Goal: Check status: Check status

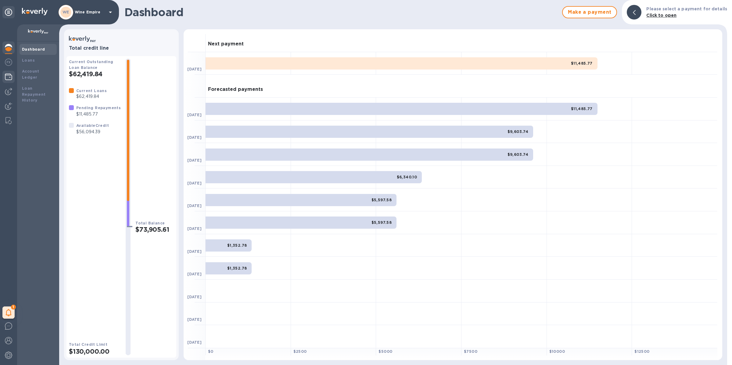
click at [12, 77] on img at bounding box center [8, 76] width 7 height 7
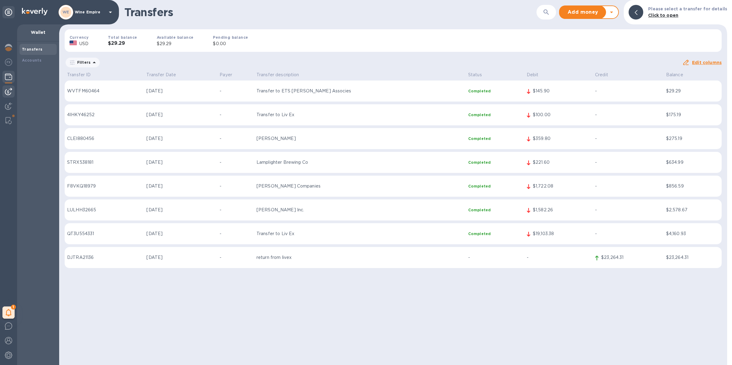
click at [9, 90] on img at bounding box center [8, 91] width 7 height 7
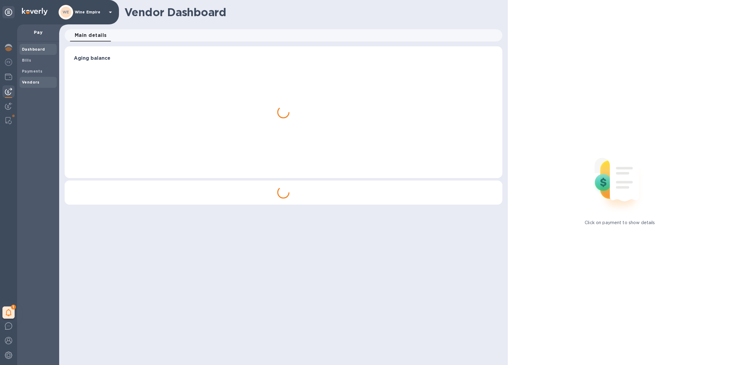
click at [27, 79] on span "Vendors" at bounding box center [31, 82] width 18 height 6
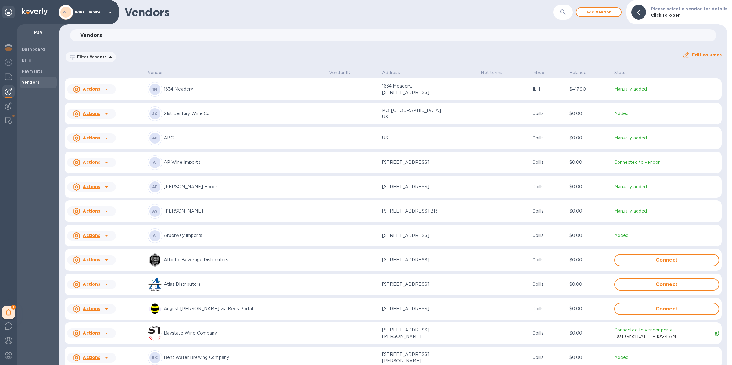
click at [570, 9] on button "button" at bounding box center [563, 12] width 15 height 15
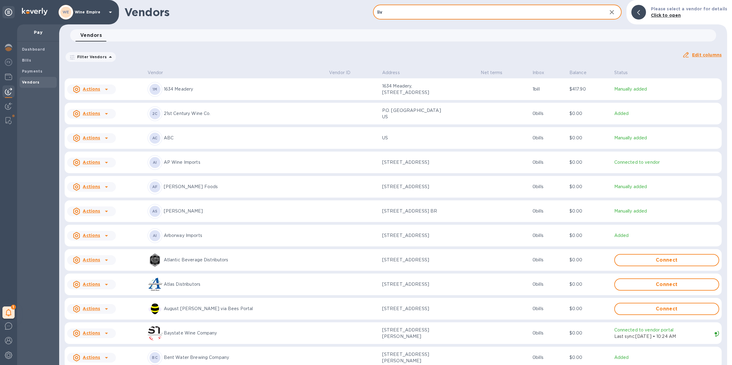
type input "liv"
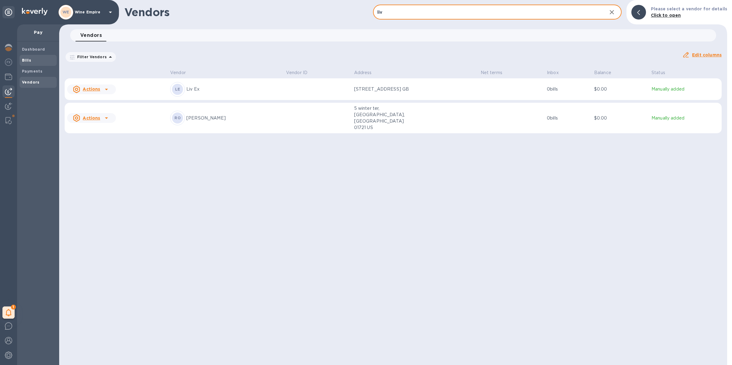
click at [32, 62] on span "Bills" at bounding box center [38, 60] width 32 height 6
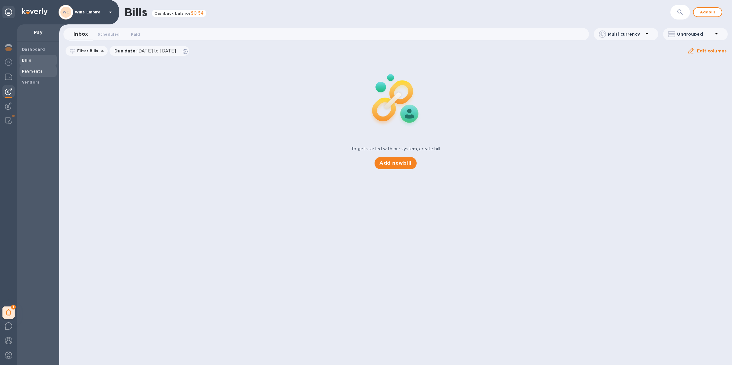
click at [39, 72] on b "Payments" at bounding box center [32, 71] width 20 height 5
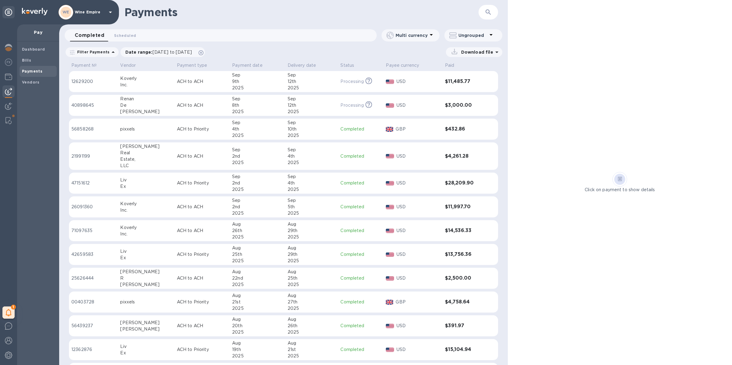
click at [185, 181] on p "ACH to Priority" at bounding box center [202, 183] width 50 height 6
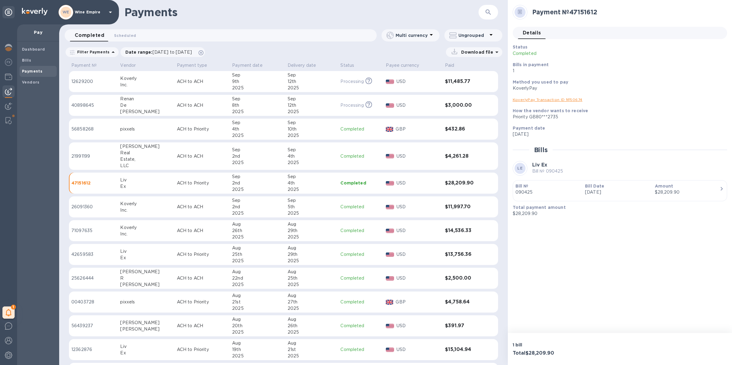
click at [716, 189] on div "$28,209.90" at bounding box center [687, 192] width 65 height 6
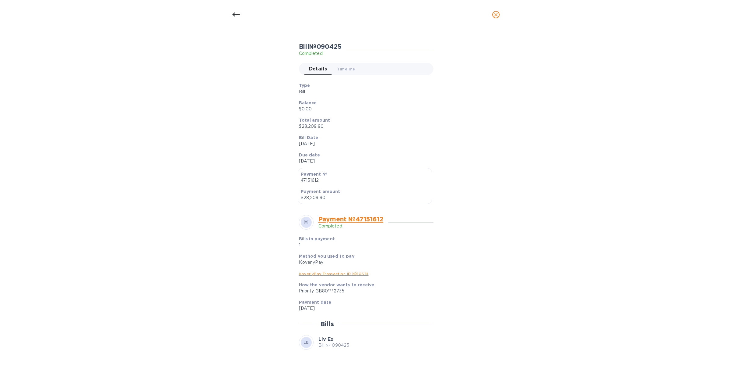
scroll to position [40, 0]
click at [340, 69] on span "Timeline 0" at bounding box center [346, 68] width 18 height 6
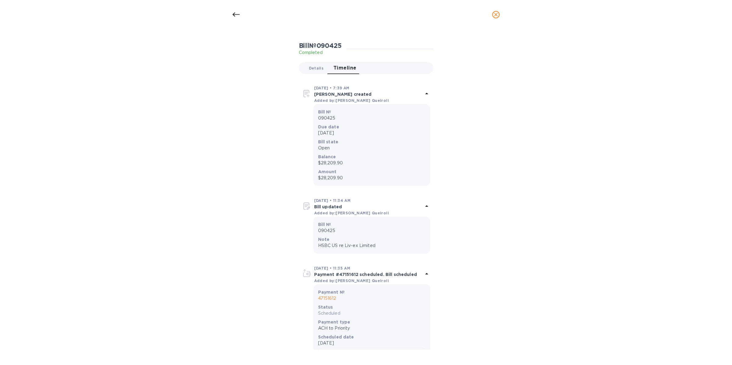
click at [321, 68] on span "Details 0" at bounding box center [316, 68] width 15 height 6
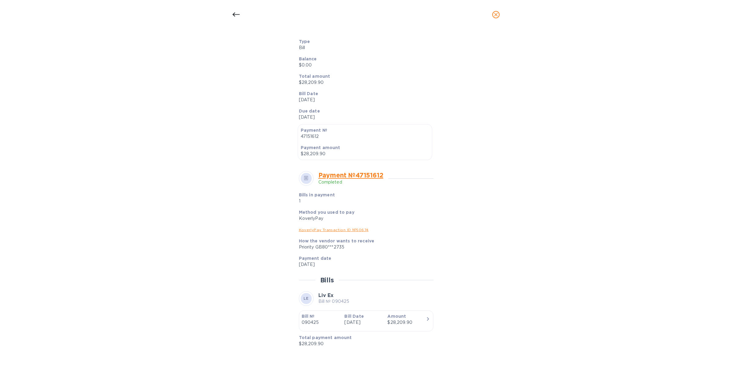
scroll to position [84, 0]
click at [352, 173] on link "Payment № 47151612" at bounding box center [350, 175] width 65 height 8
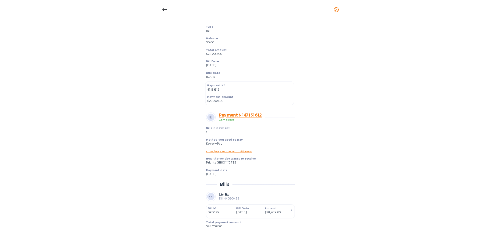
scroll to position [69, 0]
